Goal: Information Seeking & Learning: Find specific fact

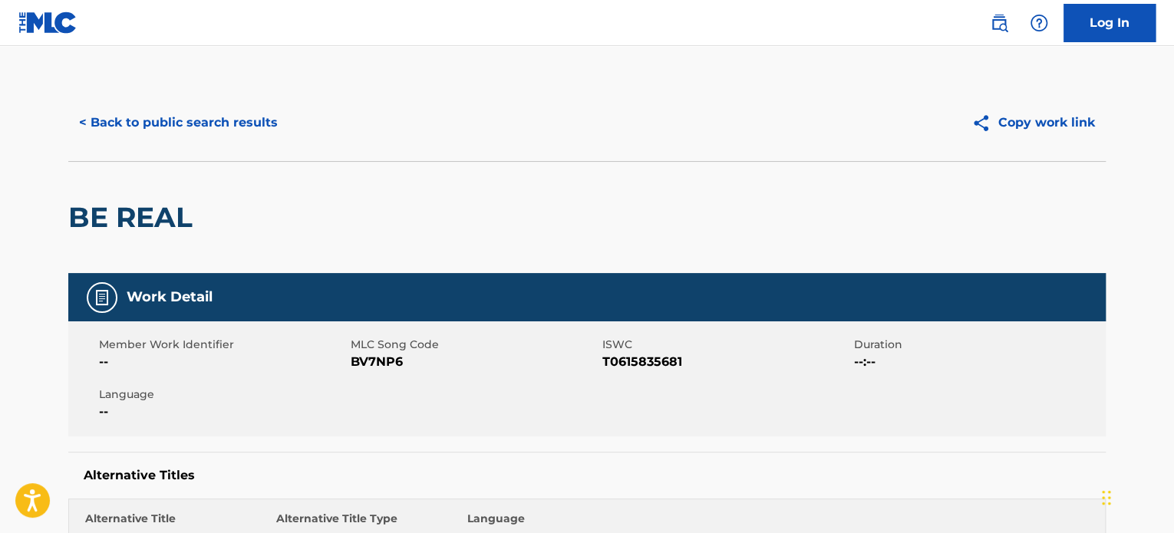
click at [172, 123] on button "< Back to public search results" at bounding box center [178, 123] width 220 height 38
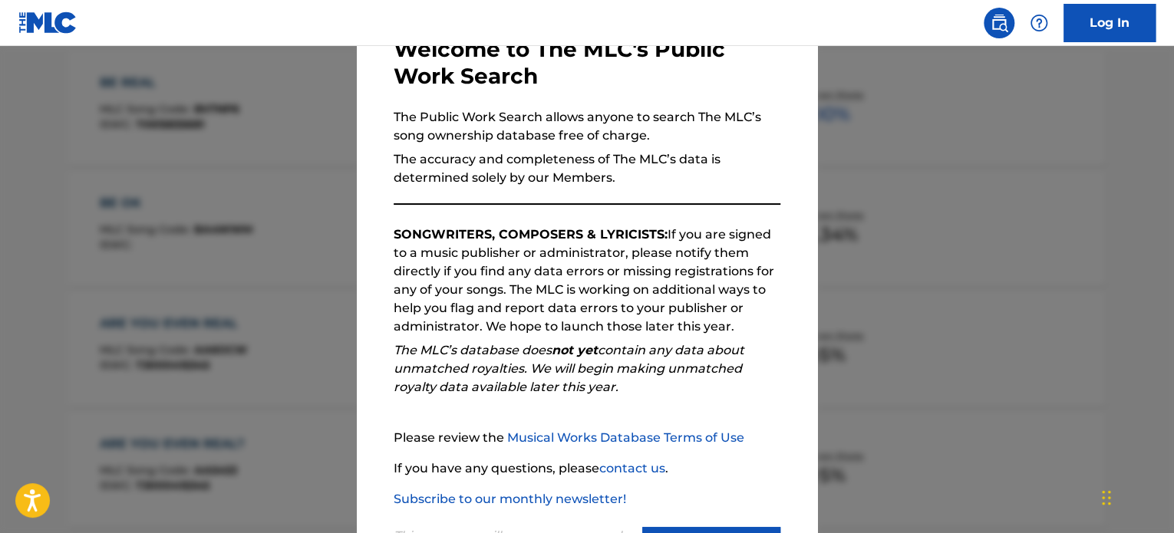
scroll to position [169, 0]
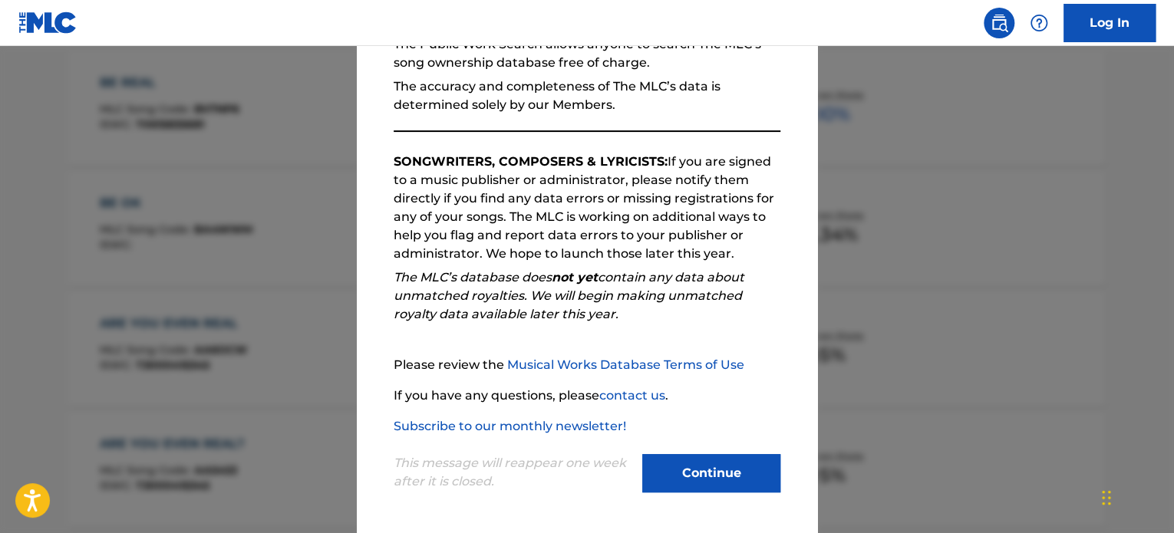
click at [693, 472] on button "Continue" at bounding box center [711, 473] width 138 height 38
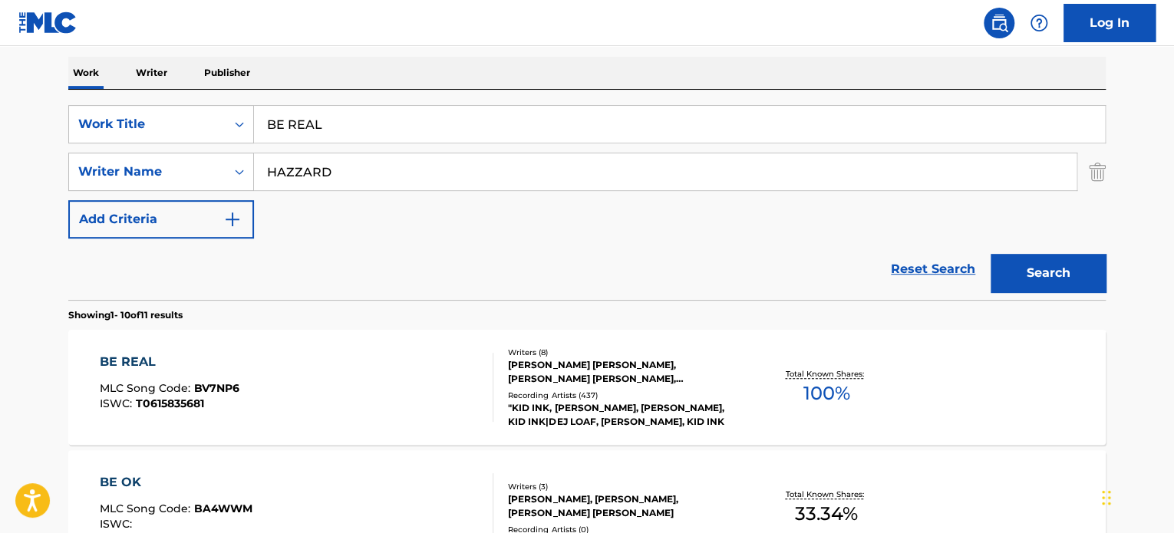
scroll to position [0, 0]
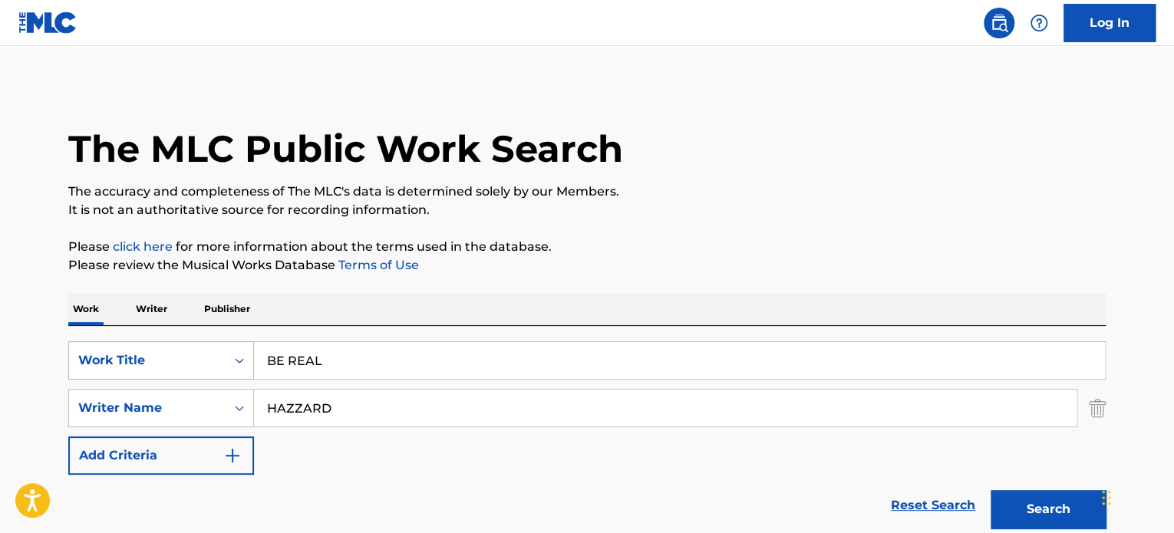
drag, startPoint x: 383, startPoint y: 358, endPoint x: 236, endPoint y: 357, distance: 146.6
click at [236, 357] on div "SearchWithCriteriabbe9d4d1-8bbf-46f9-9308-a38e8054a0c4 Work Title BE REAL" at bounding box center [586, 360] width 1037 height 38
paste input "DADADA"
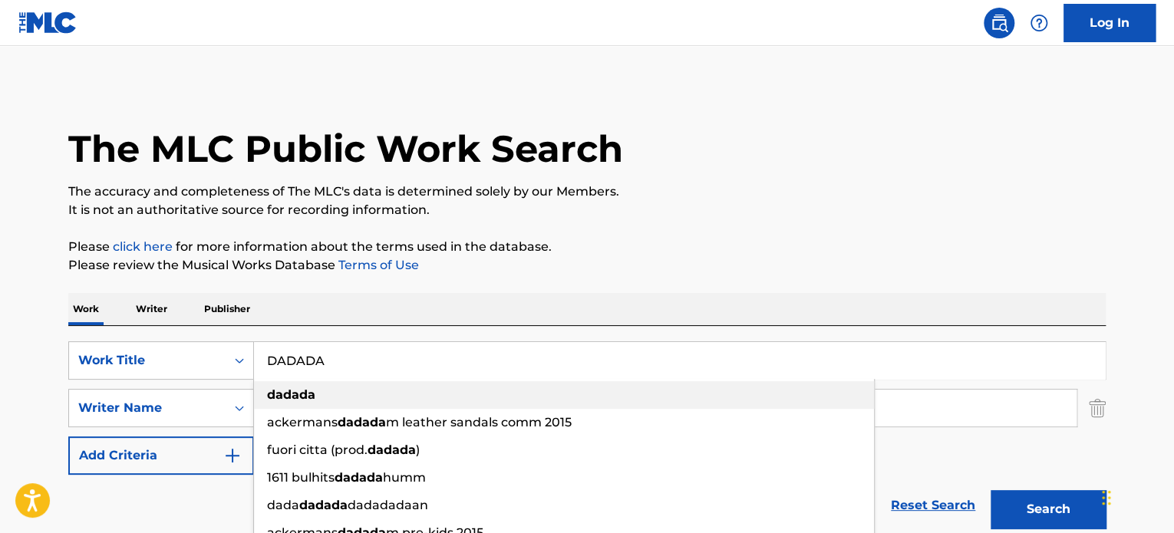
type input "DADADA"
drag, startPoint x: 378, startPoint y: 393, endPoint x: 128, endPoint y: 366, distance: 251.6
click at [128, 366] on div "SearchWithCriteriabbe9d4d1-8bbf-46f9-9308-a38e8054a0c4 Work Title [PERSON_NAME]…" at bounding box center [586, 360] width 1037 height 38
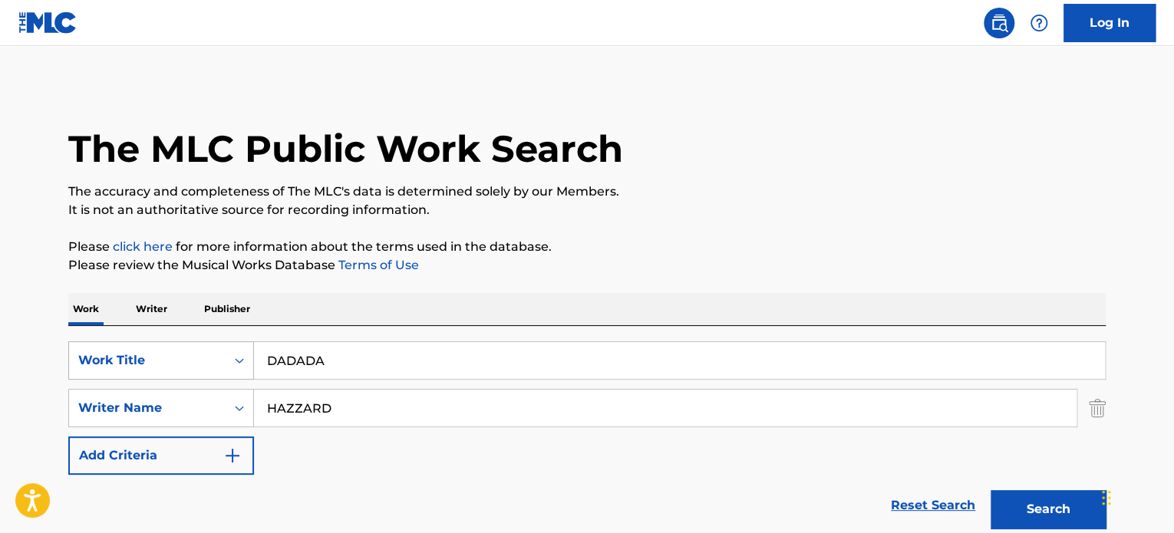
drag, startPoint x: 341, startPoint y: 407, endPoint x: 81, endPoint y: 369, distance: 262.0
click at [81, 369] on div "SearchWithCriteriabbe9d4d1-8bbf-46f9-9308-a38e8054a0c4 Work Title DADADA Search…" at bounding box center [586, 408] width 1037 height 134
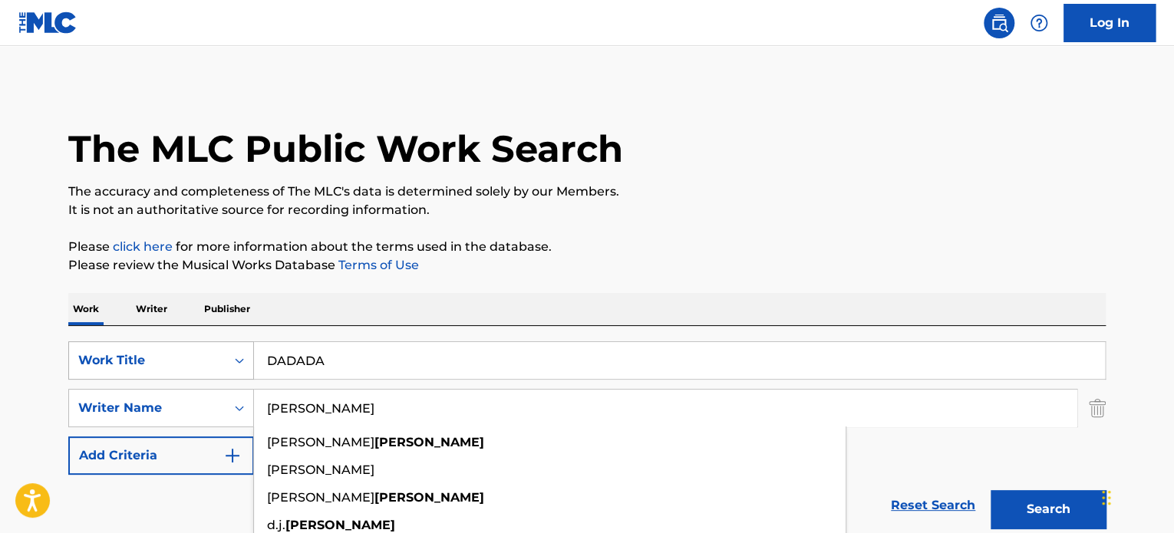
type input "[PERSON_NAME]"
click at [991, 490] on button "Search" at bounding box center [1048, 509] width 115 height 38
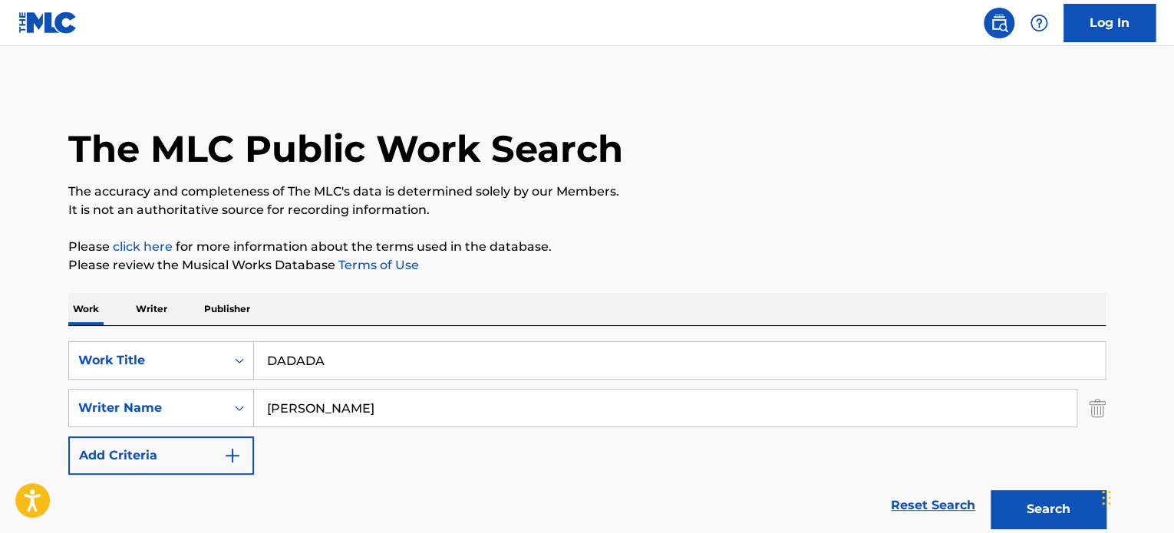
scroll to position [132, 0]
